Goal: Check status

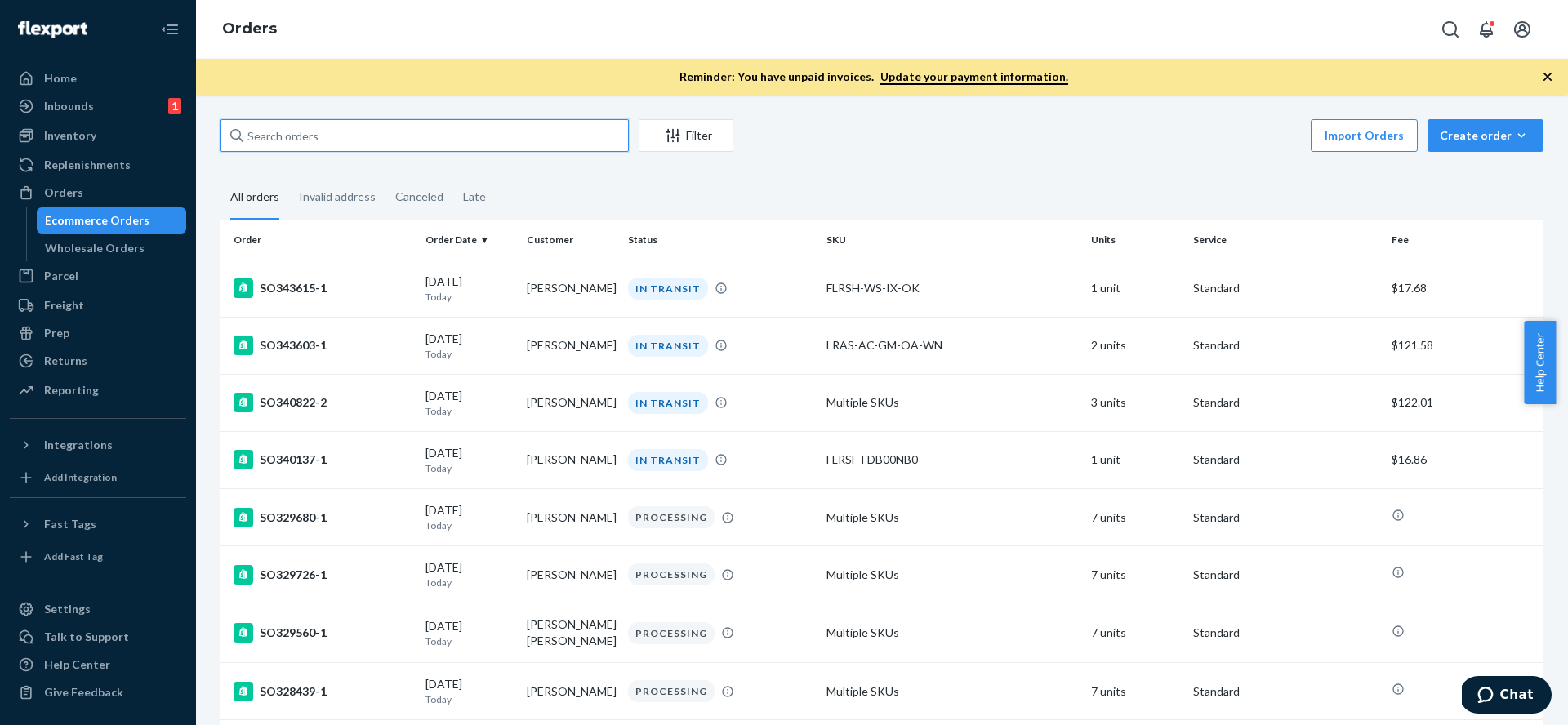
click at [316, 136] on input "text" at bounding box center [424, 136] width 408 height 33
paste input "136602560"
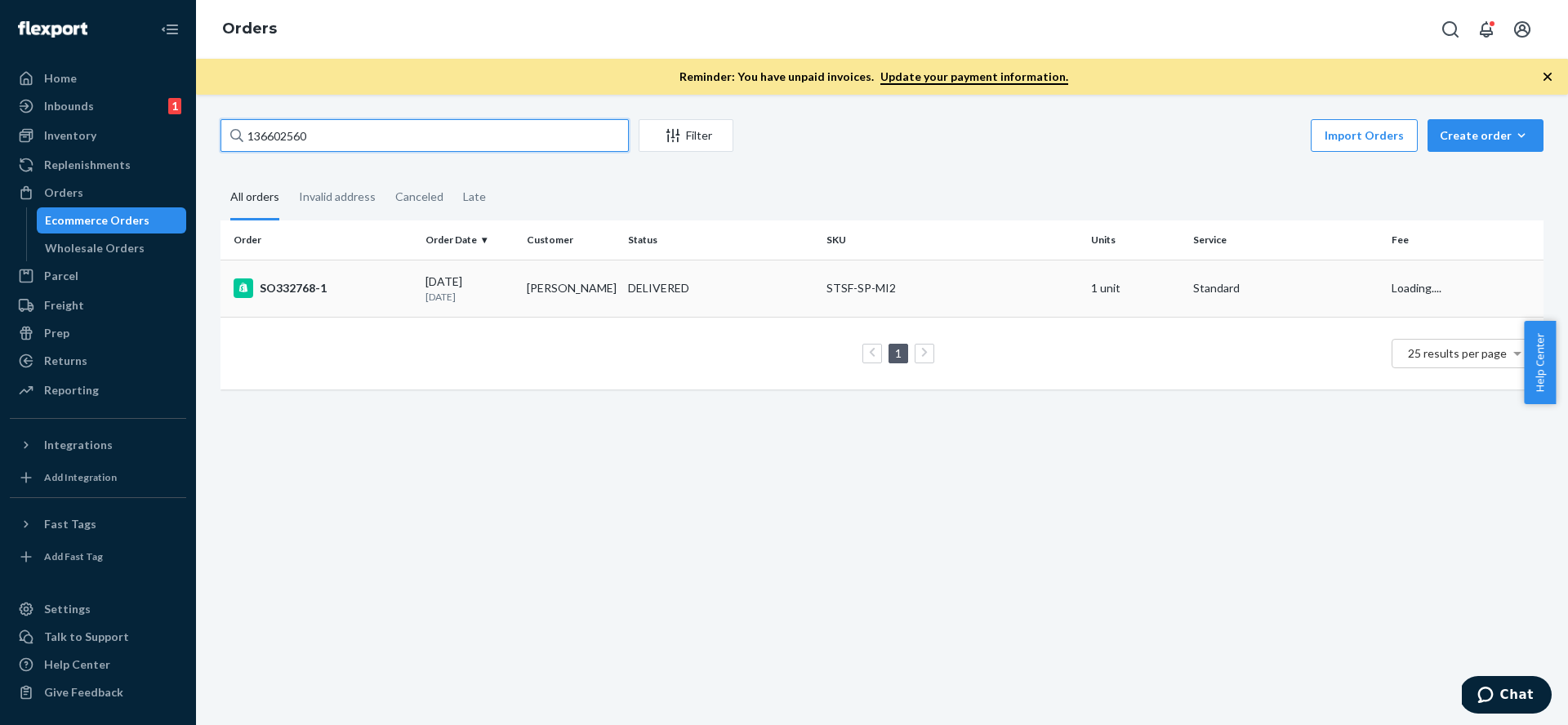
type input "136602560"
click at [367, 292] on div "SO332768-1" at bounding box center [323, 288] width 179 height 20
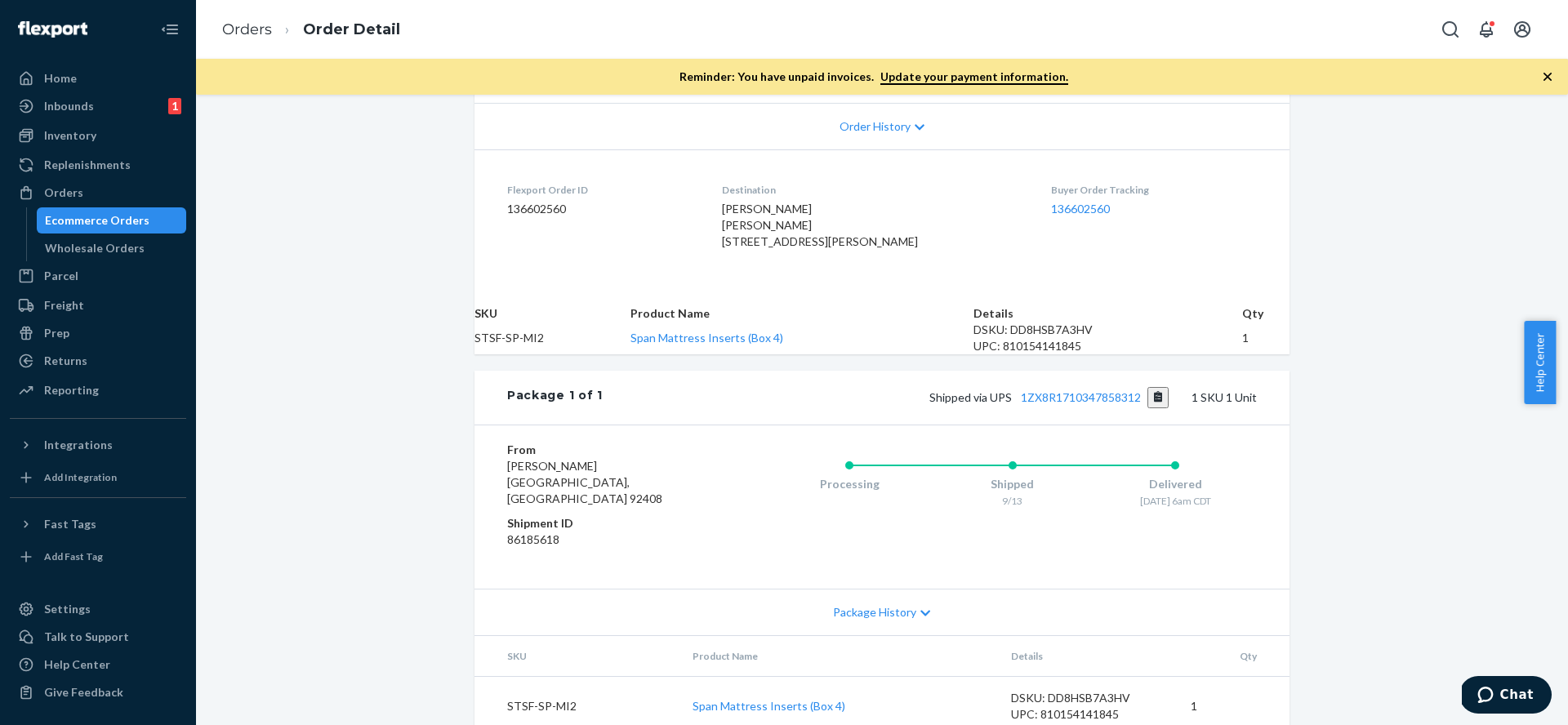
scroll to position [442, 0]
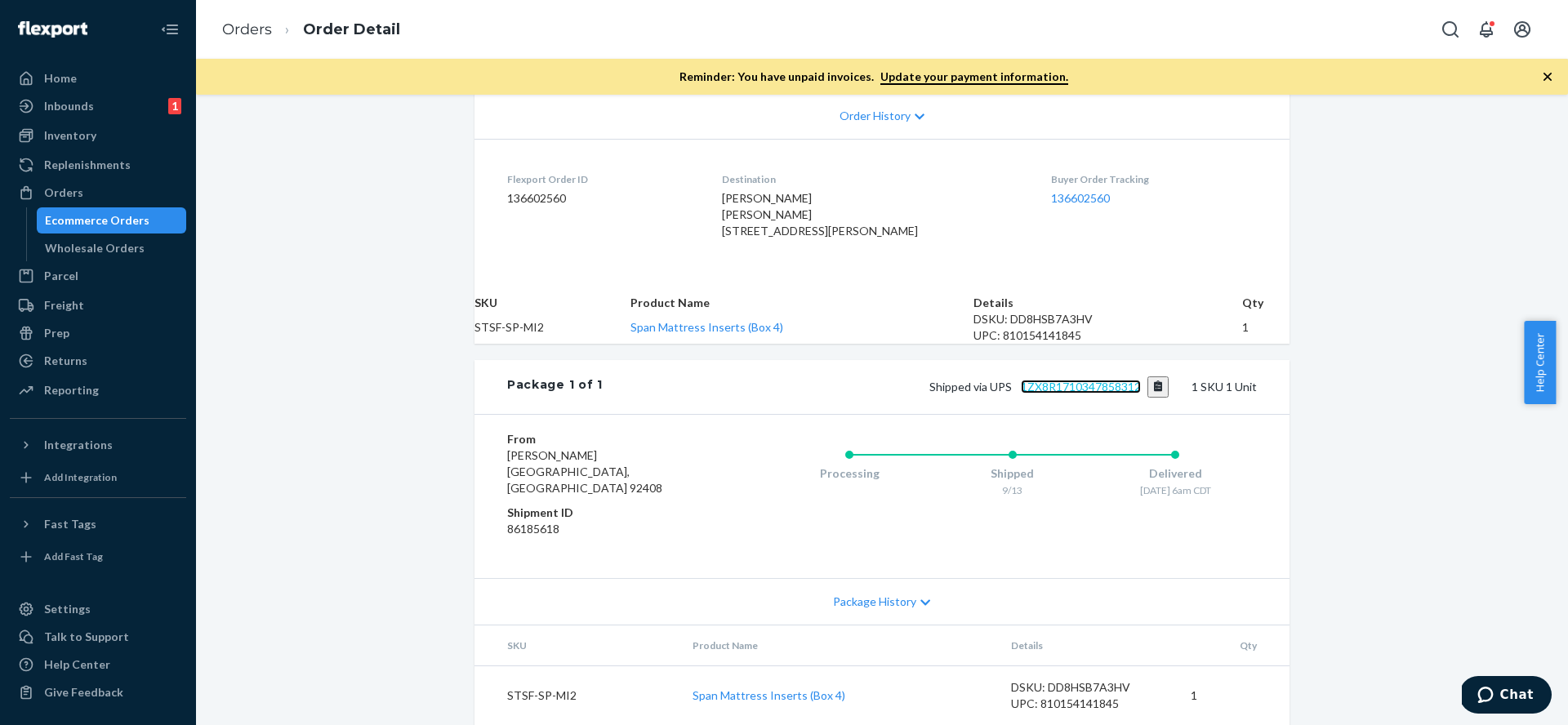
click at [1100, 390] on link "1ZX8R1710347858312" at bounding box center [1081, 387] width 120 height 14
click at [1153, 392] on button "Copy tracking number" at bounding box center [1158, 387] width 22 height 21
click at [134, 216] on div "Ecommerce Orders" at bounding box center [97, 220] width 105 height 16
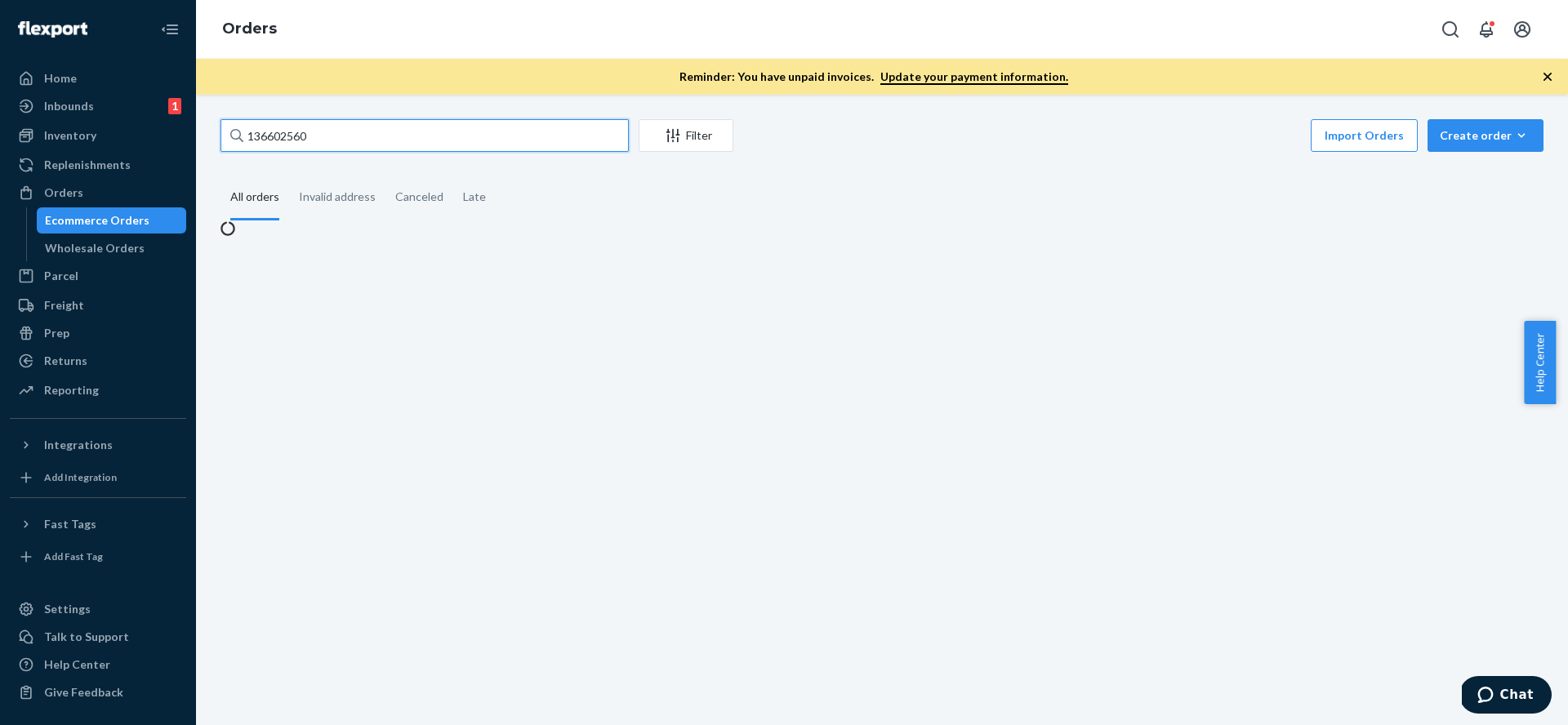
click at [374, 147] on input "136602560" at bounding box center [424, 136] width 408 height 33
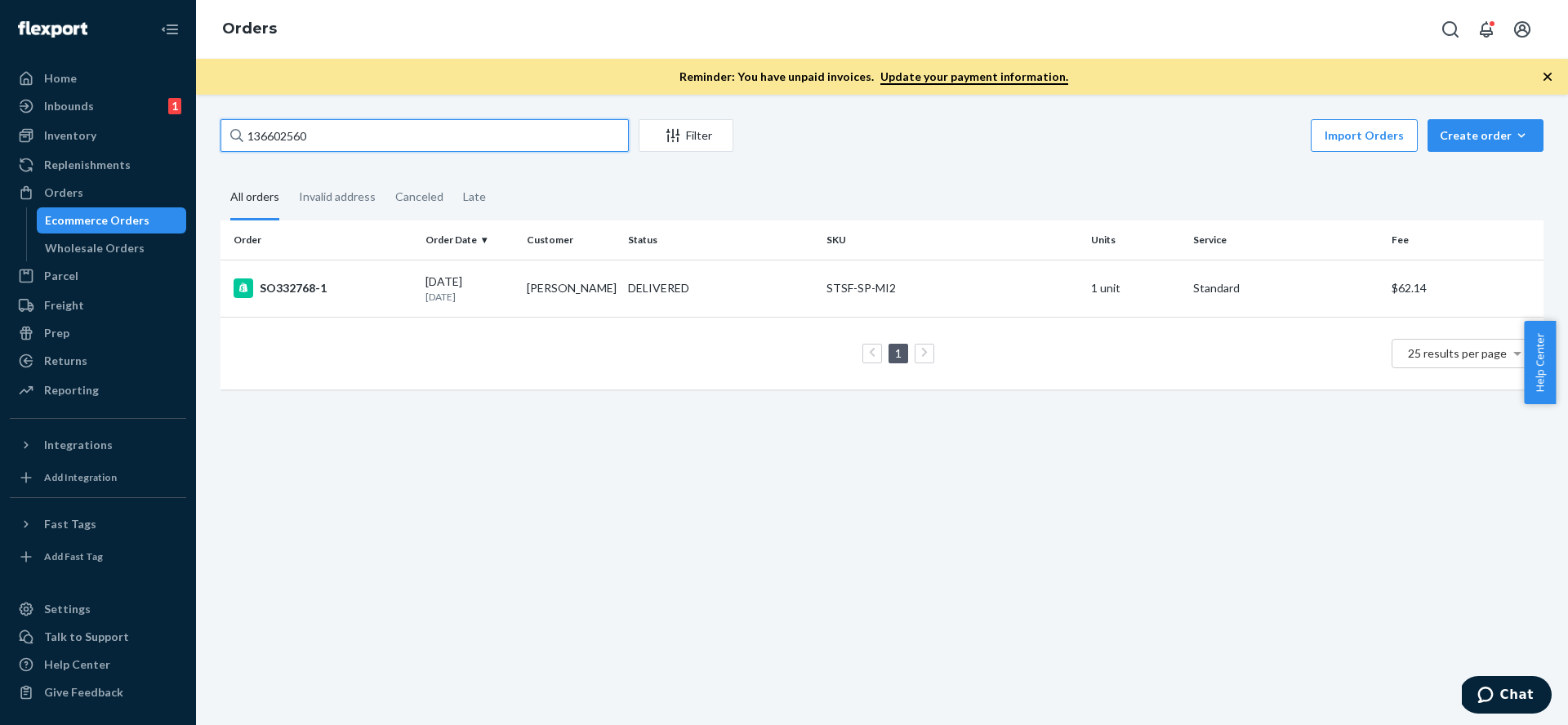
click at [374, 138] on input "136602560" at bounding box center [424, 136] width 408 height 33
paste input "6048"
type input "136606048"
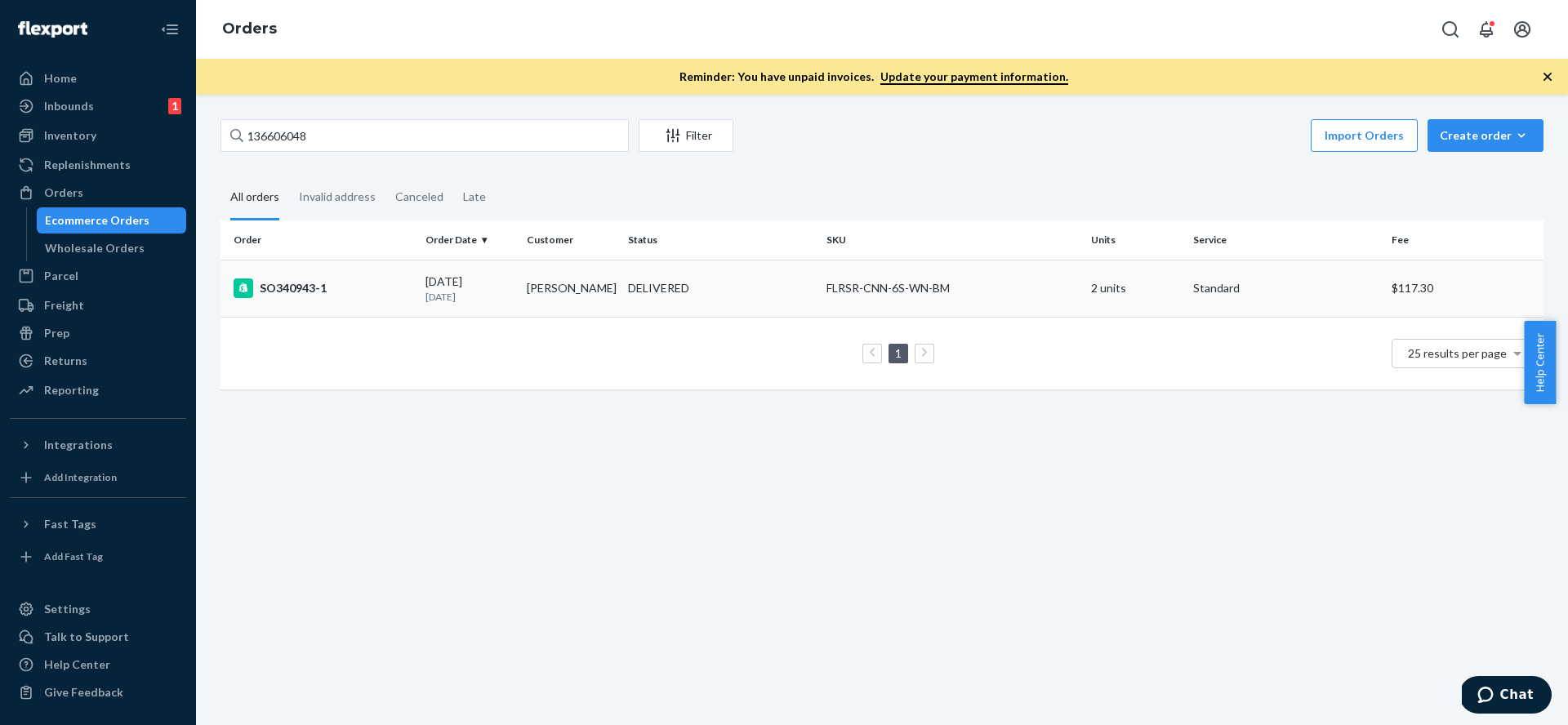
click at [336, 295] on div "SO340943-1" at bounding box center [323, 288] width 179 height 20
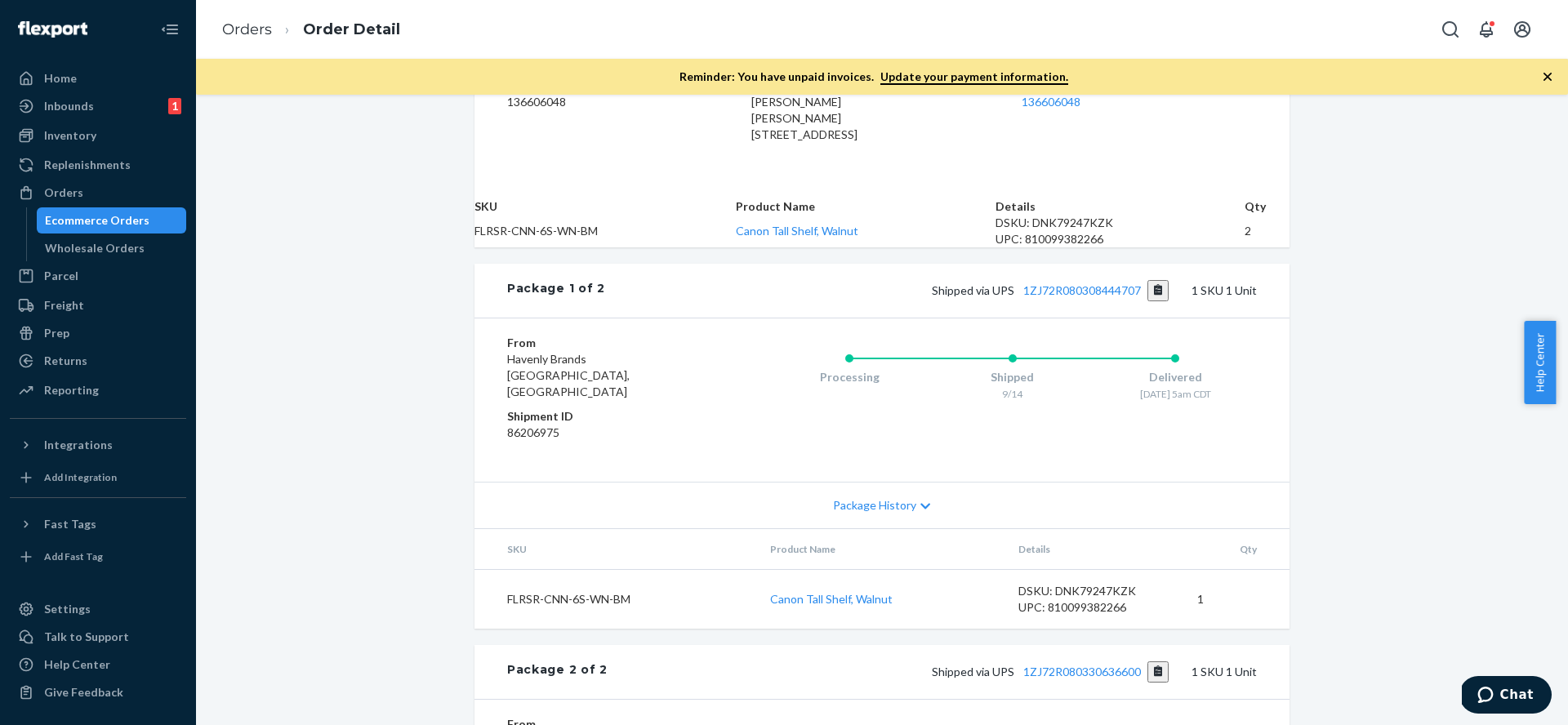
scroll to position [471, 0]
click at [95, 220] on div "Ecommerce Orders" at bounding box center [97, 220] width 105 height 16
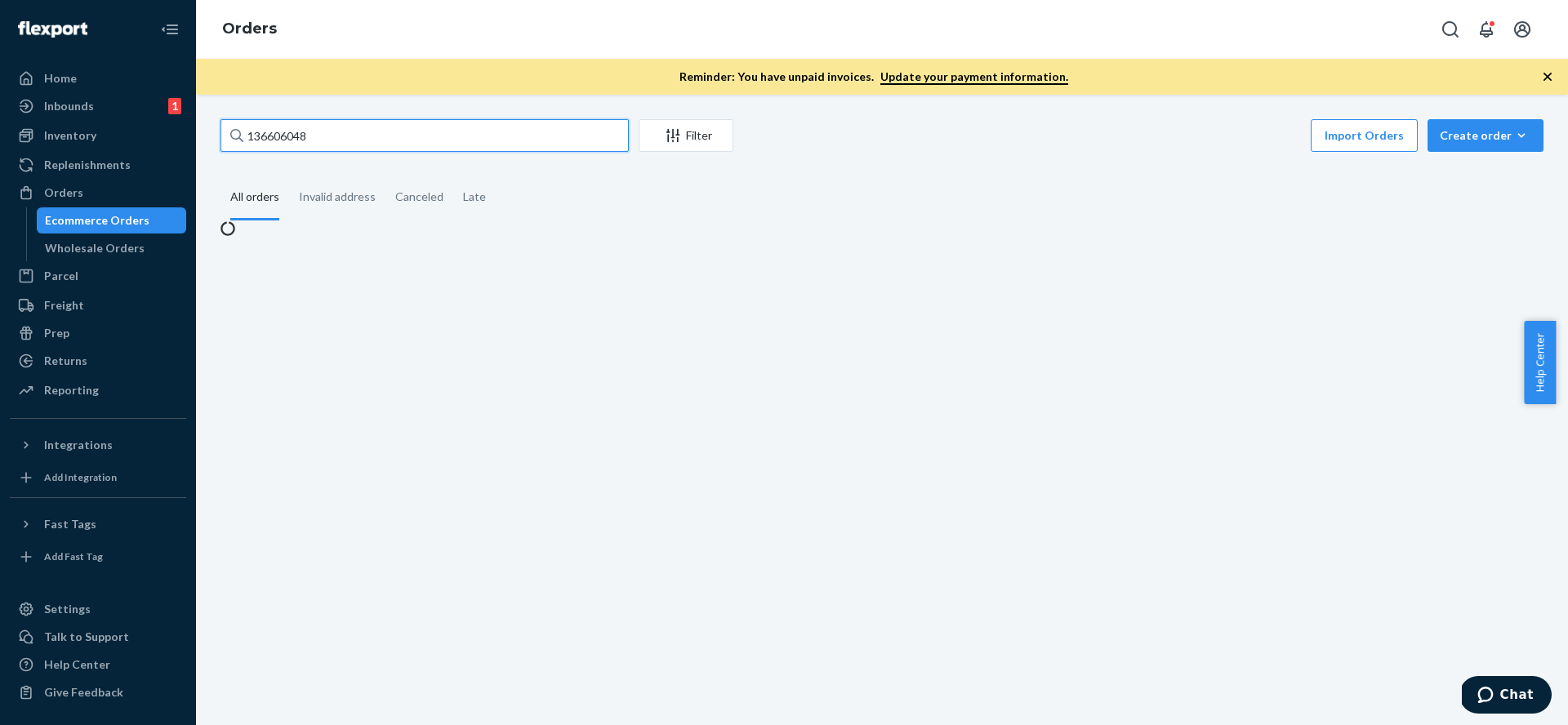
click at [462, 141] on input "136606048" at bounding box center [424, 136] width 408 height 33
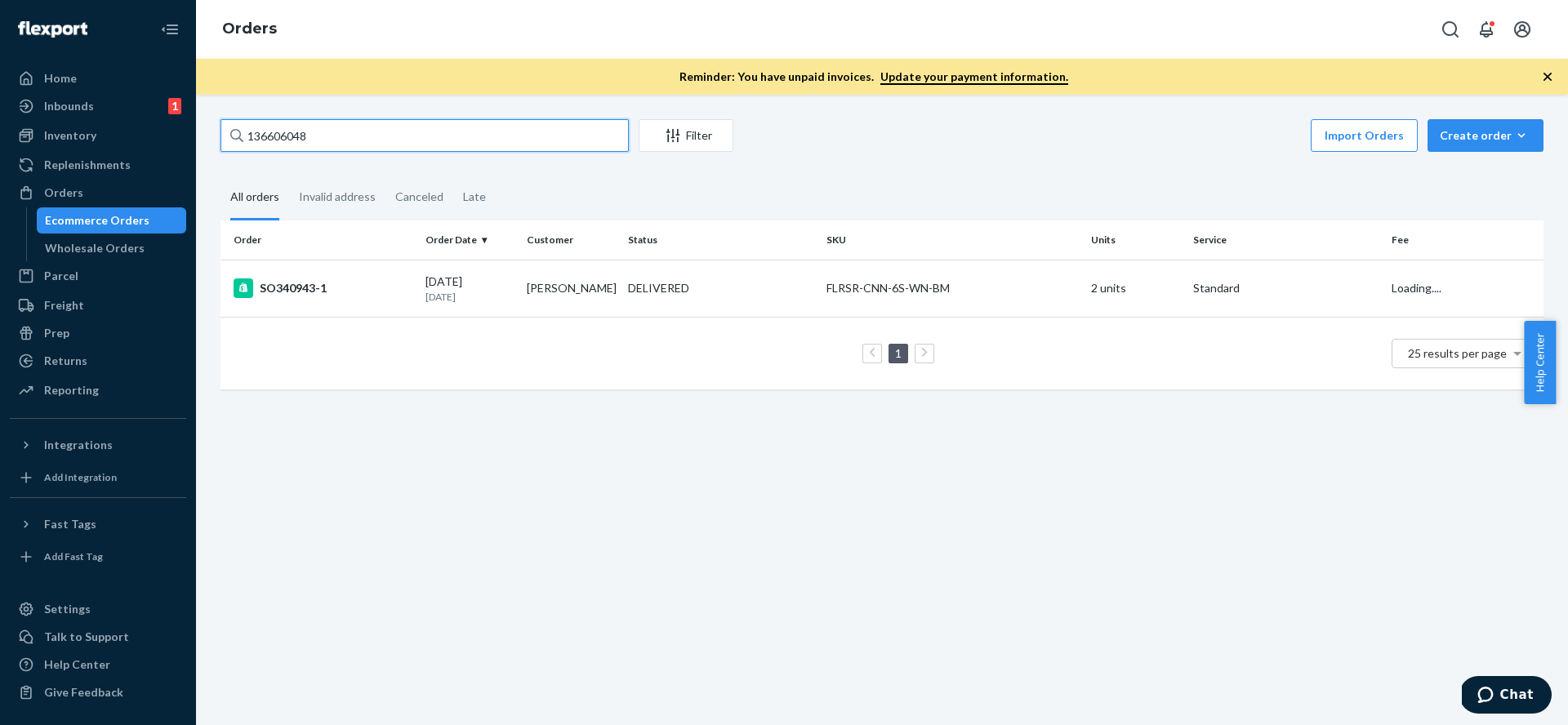
paste input "7144872"
type input "137144872"
click at [782, 301] on td "IN TRANSIT" at bounding box center [721, 288] width 198 height 57
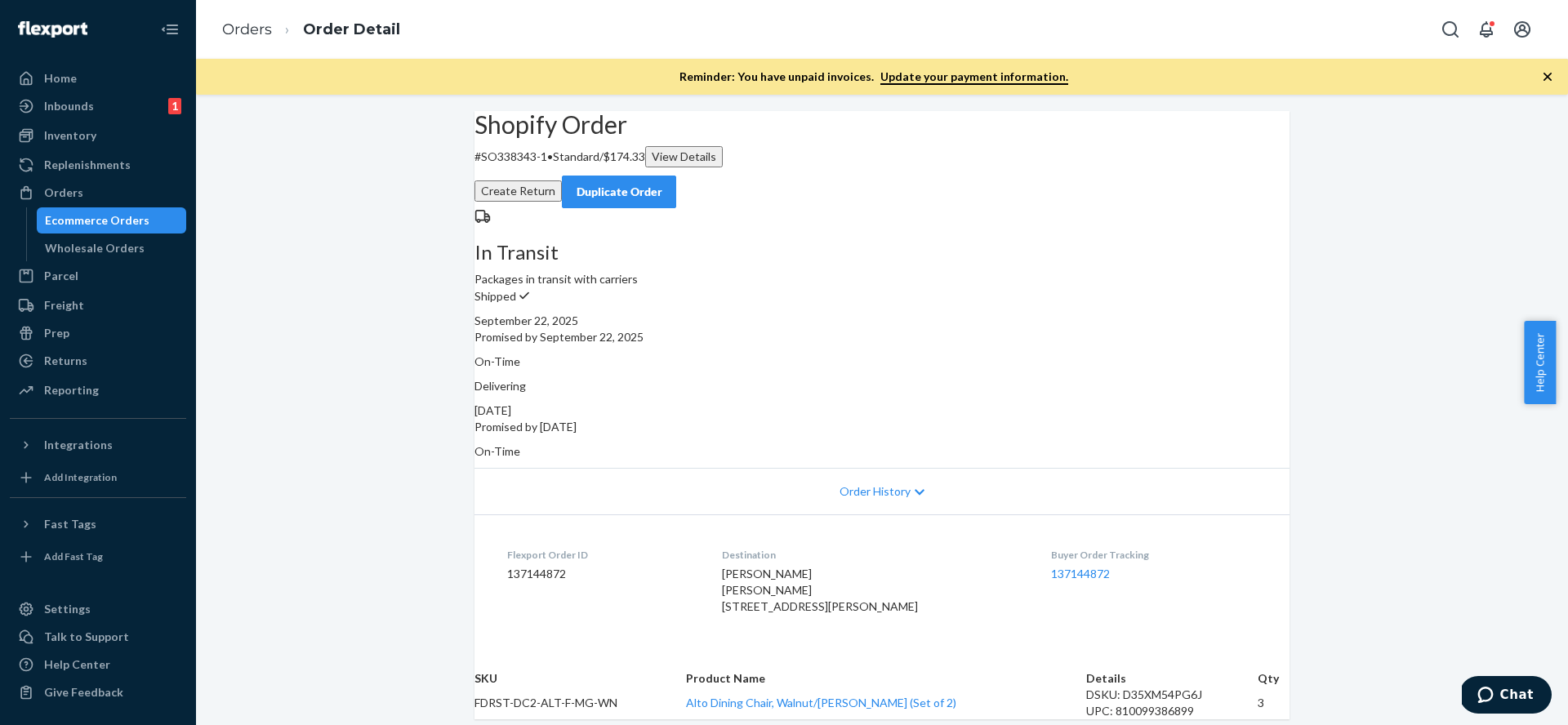
click at [139, 223] on div "Ecommerce Orders" at bounding box center [97, 220] width 105 height 16
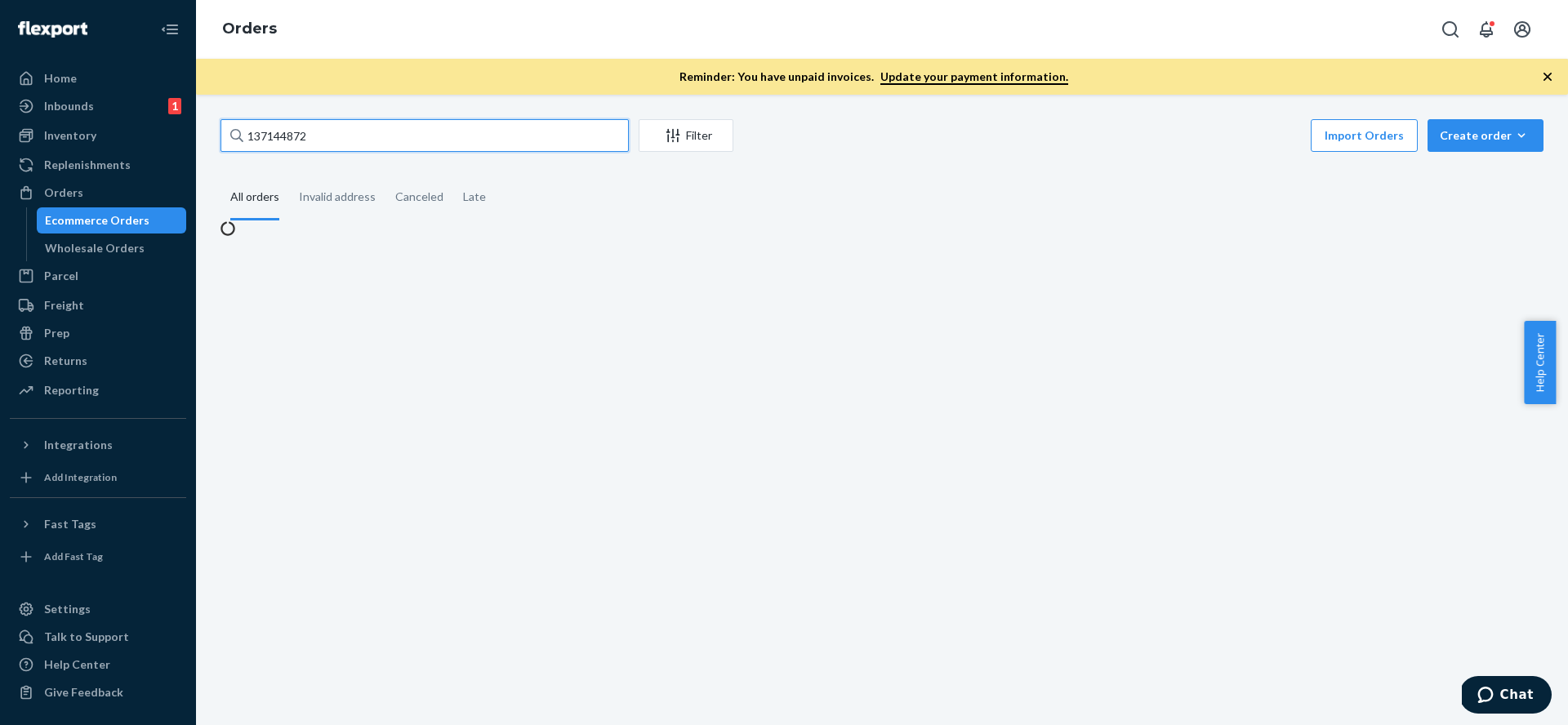
click at [456, 141] on input "137144872" at bounding box center [424, 136] width 408 height 33
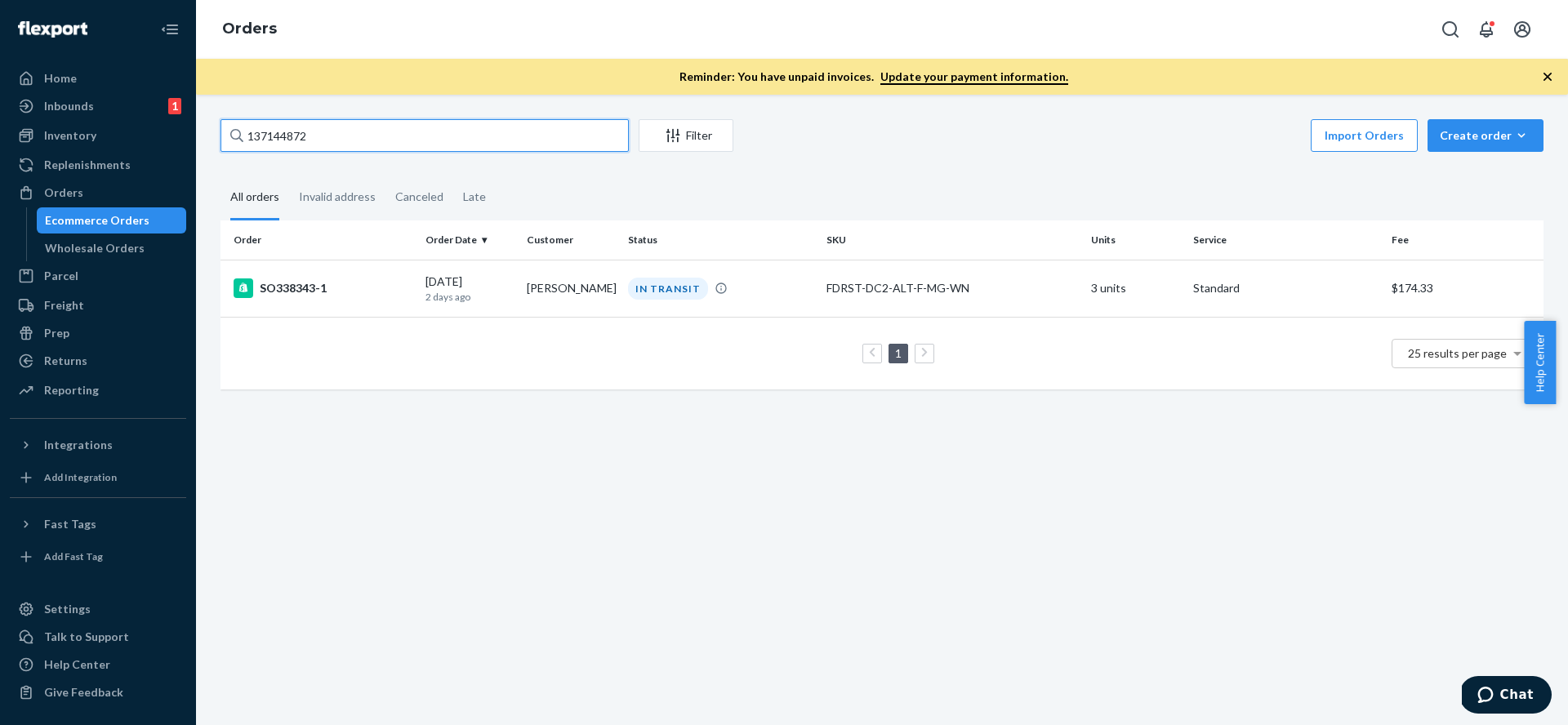
click at [456, 141] on input "137144872" at bounding box center [424, 136] width 408 height 33
paste input "57433"
type input "137157433"
click at [351, 285] on div "SO343245-1" at bounding box center [323, 288] width 179 height 20
